Goal: Navigation & Orientation: Find specific page/section

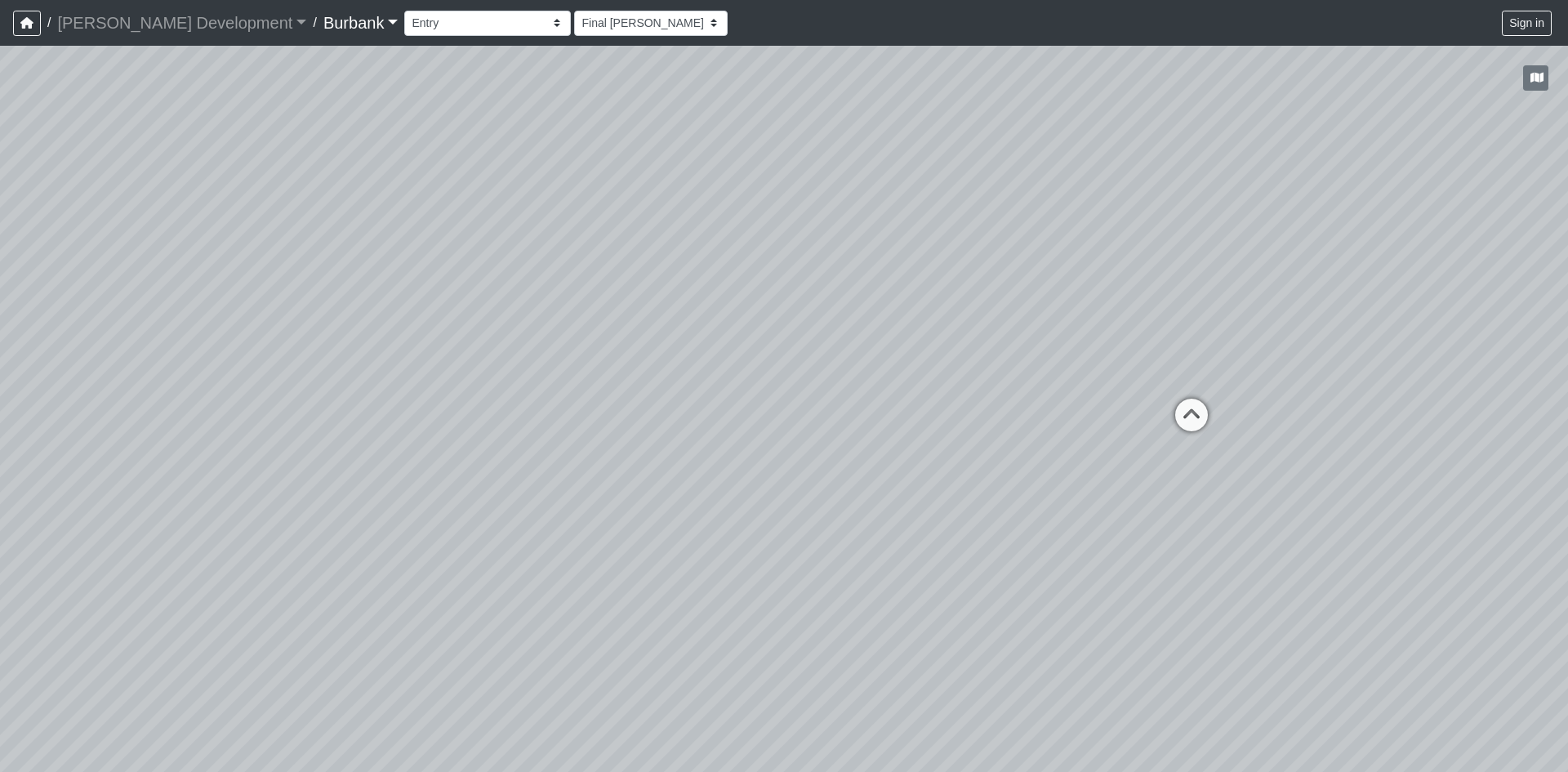
select select "pnU7ocg18QDa33BArmJsZf"
click at [769, 348] on div "Loading... B1 - Gallery Link (L4) - Bench Loading... B1 - Gallery Link (L4) - P…" at bounding box center [784, 408] width 1568 height 726
drag, startPoint x: 1086, startPoint y: 469, endPoint x: 929, endPoint y: 474, distance: 157.1
click at [929, 476] on div "Loading... B1 - Gallery Link (L4) - Bench Loading... B1 - Gallery Link (L4) - P…" at bounding box center [784, 408] width 1568 height 726
drag, startPoint x: 1192, startPoint y: 430, endPoint x: 850, endPoint y: 481, distance: 345.8
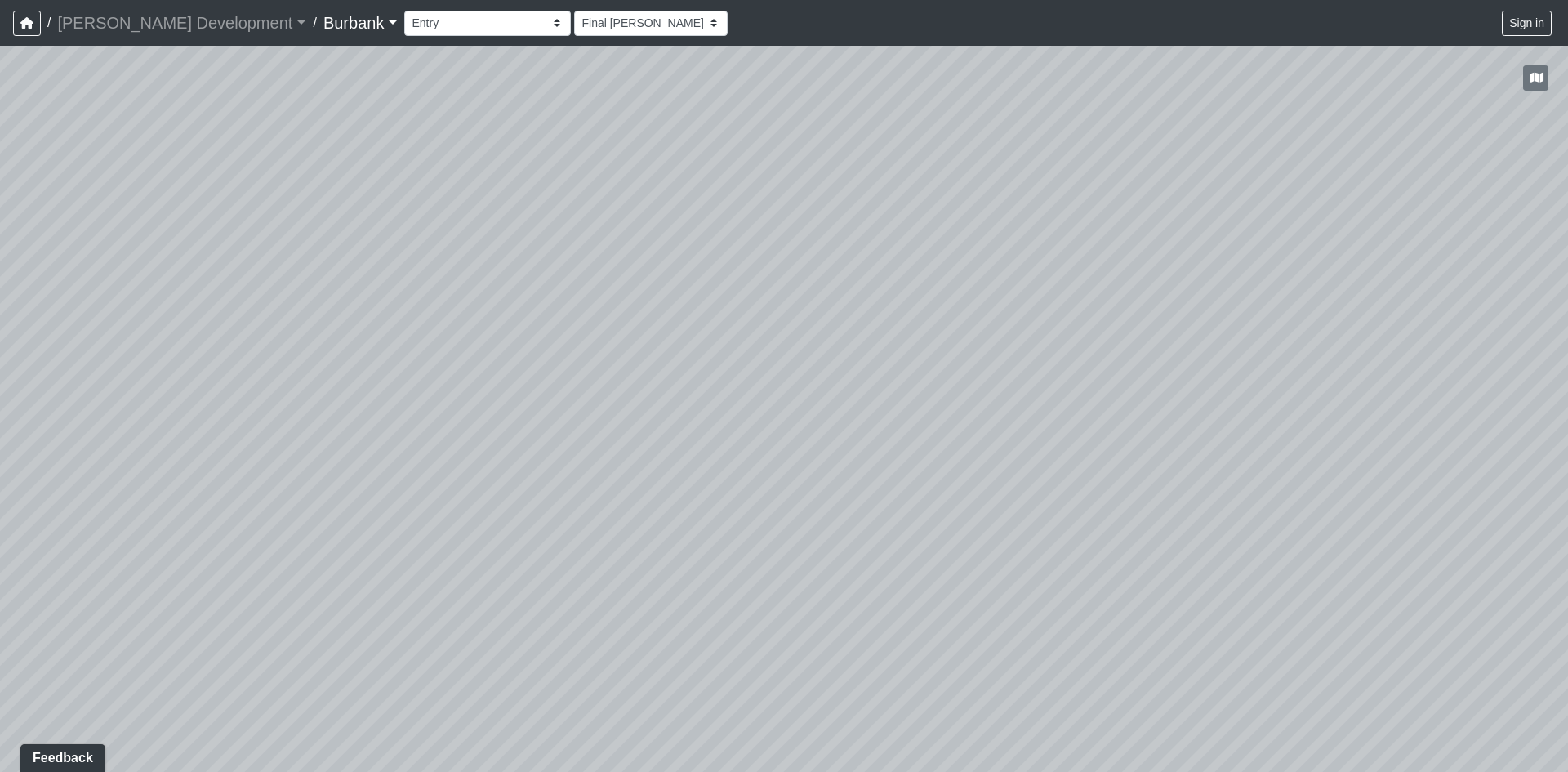
click at [850, 481] on div "Loading... B1 - Gallery Link (L4) - Bench Loading... B1 - Gallery Link (L4) - P…" at bounding box center [784, 408] width 1568 height 726
drag, startPoint x: 591, startPoint y: 405, endPoint x: 456, endPoint y: 467, distance: 148.6
drag, startPoint x: 500, startPoint y: 460, endPoint x: 609, endPoint y: 448, distance: 109.7
click at [606, 448] on div "Loading... B1 - Gallery Link (L4) - Bench Loading... B1 - Gallery Link (L4) - P…" at bounding box center [784, 408] width 1568 height 726
drag, startPoint x: 806, startPoint y: 554, endPoint x: 788, endPoint y: 365, distance: 189.9
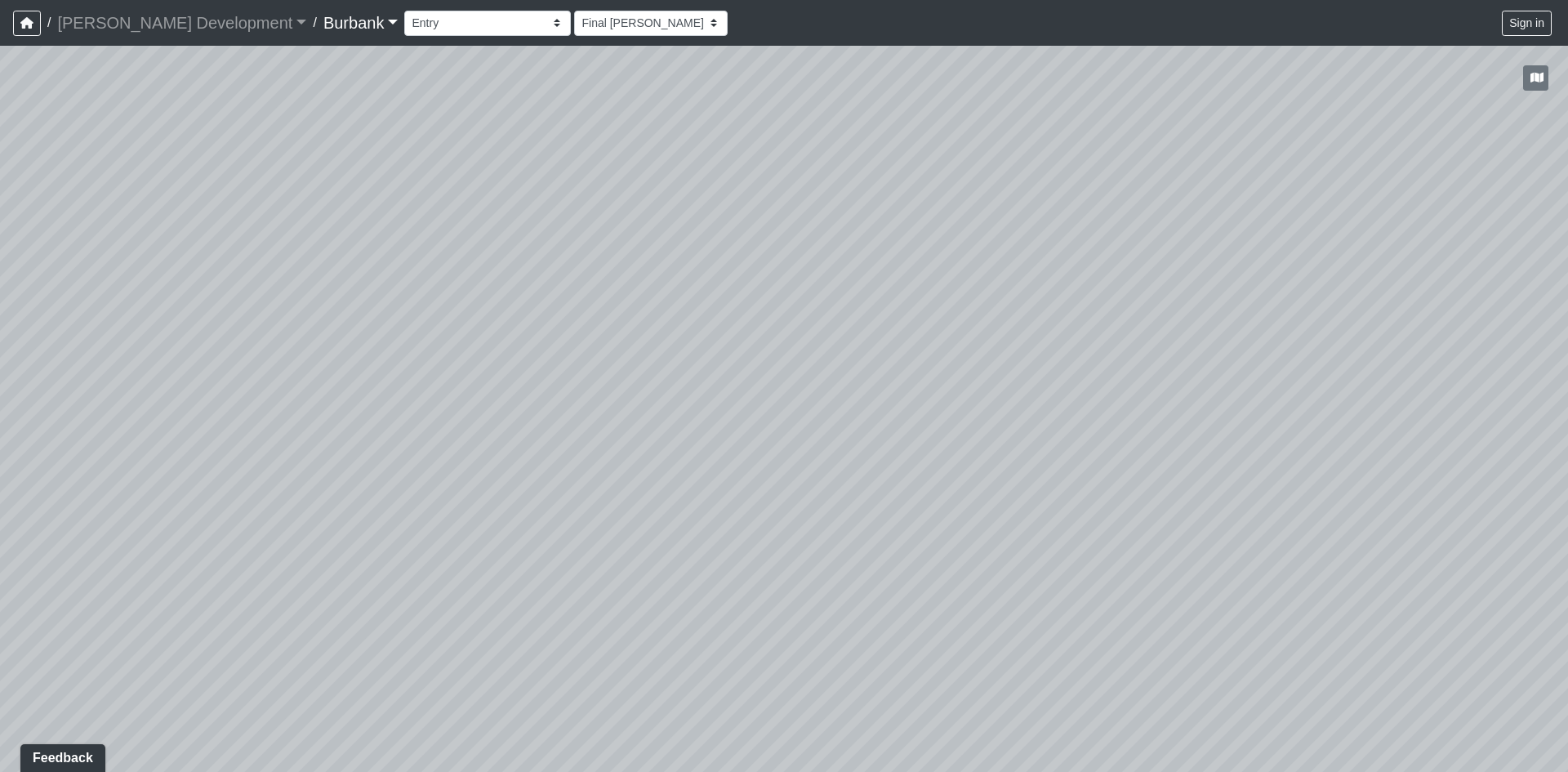
click at [788, 365] on div "Loading... B1 - Gallery Link (L4) - Bench Loading... B1 - Gallery Link (L4) - P…" at bounding box center [784, 408] width 1568 height 726
drag, startPoint x: 1048, startPoint y: 643, endPoint x: 862, endPoint y: 675, distance: 188.7
click at [850, 680] on div "Loading... B1 - Gallery Link (L4) - Bench Loading... B1 - Gallery Link (L4) - P…" at bounding box center [784, 408] width 1568 height 726
drag, startPoint x: 1094, startPoint y: 211, endPoint x: 950, endPoint y: 334, distance: 189.4
click at [950, 334] on div "Loading... B1 - Gallery Link (L4) - Bench Loading... B1 - Gallery Link (L4) - P…" at bounding box center [784, 408] width 1568 height 726
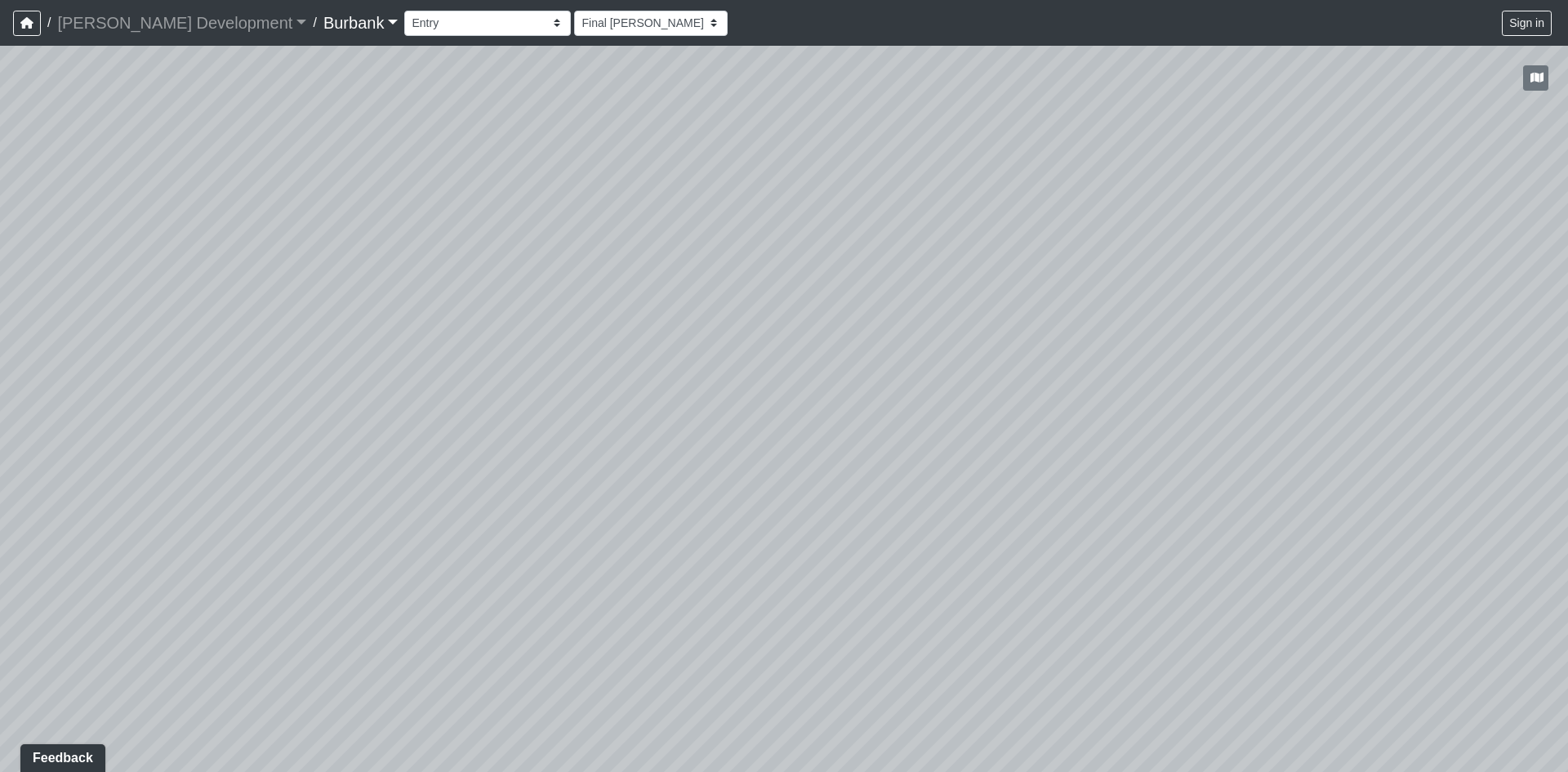
drag, startPoint x: 383, startPoint y: 428, endPoint x: 823, endPoint y: 407, distance: 440.5
click at [826, 407] on div "Loading... B1 - Gallery Link (L4) - Bench Loading... B1 - Gallery Link (L4) - P…" at bounding box center [784, 408] width 1568 height 726
drag, startPoint x: 941, startPoint y: 307, endPoint x: 804, endPoint y: 354, distance: 144.8
click at [804, 354] on div "Loading... B1 - Gallery Link (L4) - Bench Loading... B1 - Gallery Link (L4) - P…" at bounding box center [784, 408] width 1568 height 726
